Goal: Information Seeking & Learning: Learn about a topic

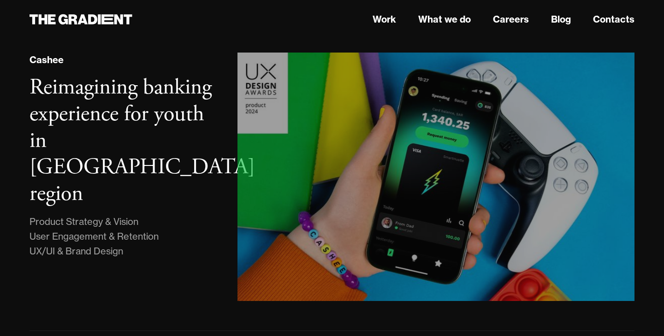
scroll to position [558, 0]
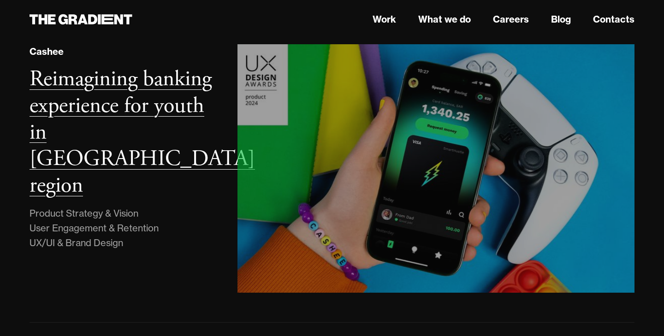
click at [156, 139] on h3 "Reimagining banking experience for youth in [GEOGRAPHIC_DATA] region" at bounding box center [143, 132] width 226 height 134
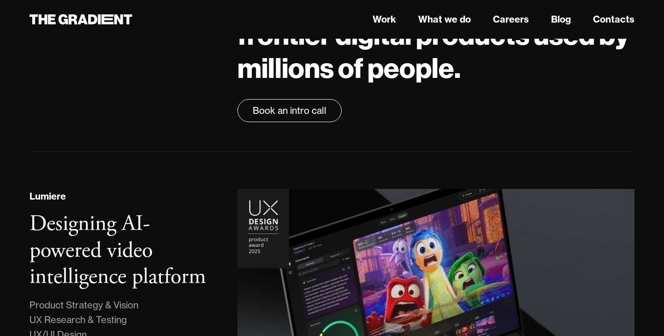
scroll to position [0, 0]
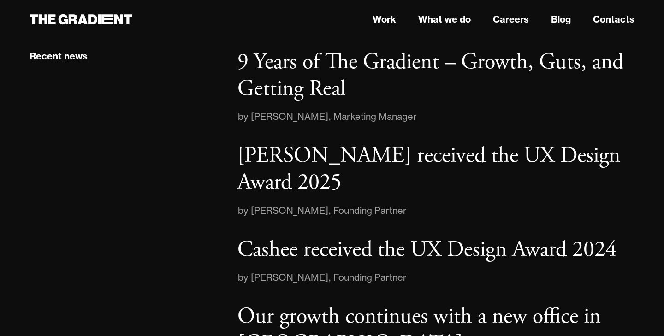
scroll to position [1397, 0]
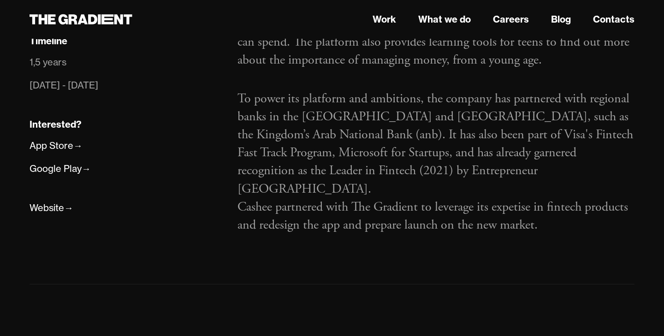
scroll to position [881, 0]
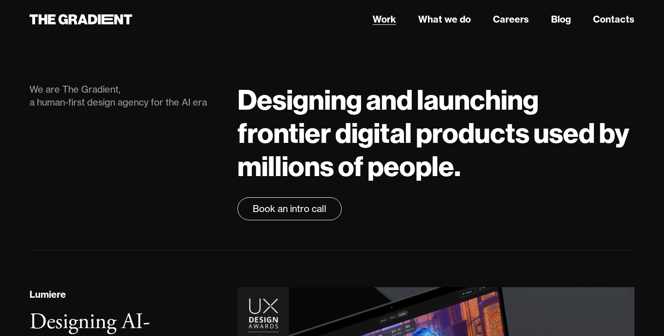
click at [387, 18] on link "Work" at bounding box center [385, 19] width 24 height 14
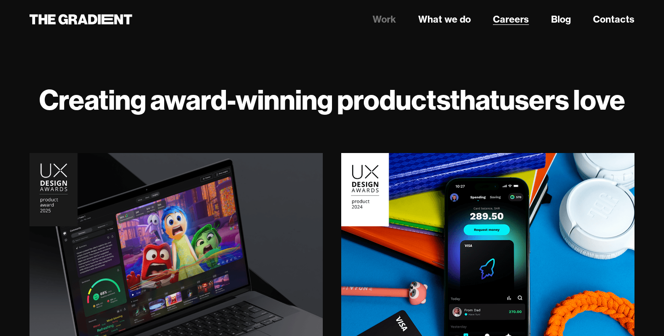
click at [519, 17] on link "Careers" at bounding box center [511, 19] width 36 height 14
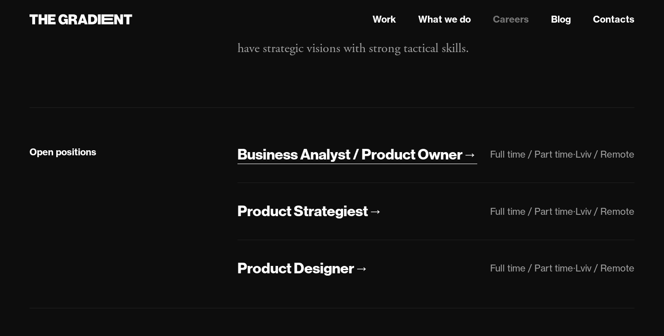
scroll to position [174, 0]
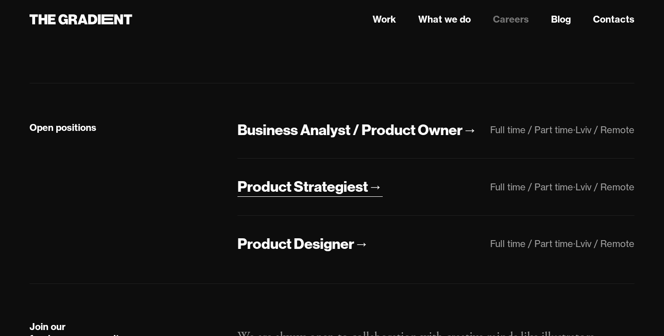
click at [328, 188] on div "Product Strategiest" at bounding box center [303, 186] width 131 height 19
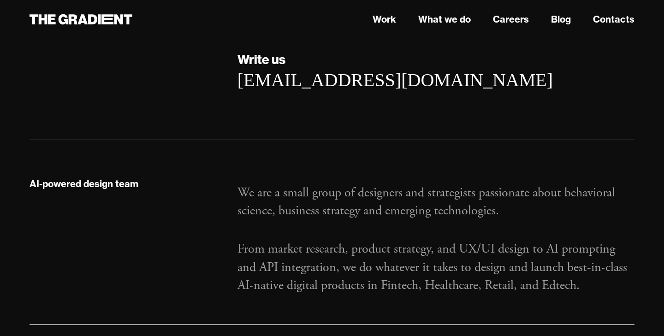
scroll to position [2133, 0]
